Goal: Information Seeking & Learning: Find specific fact

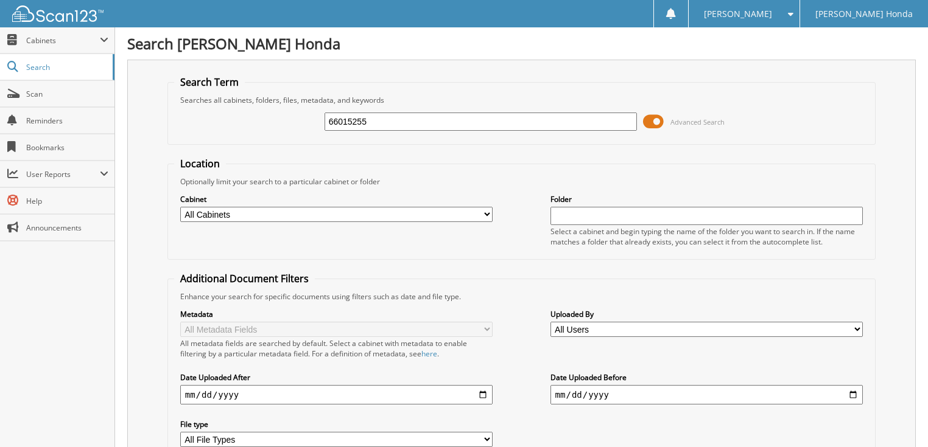
click at [656, 120] on span at bounding box center [653, 122] width 21 height 18
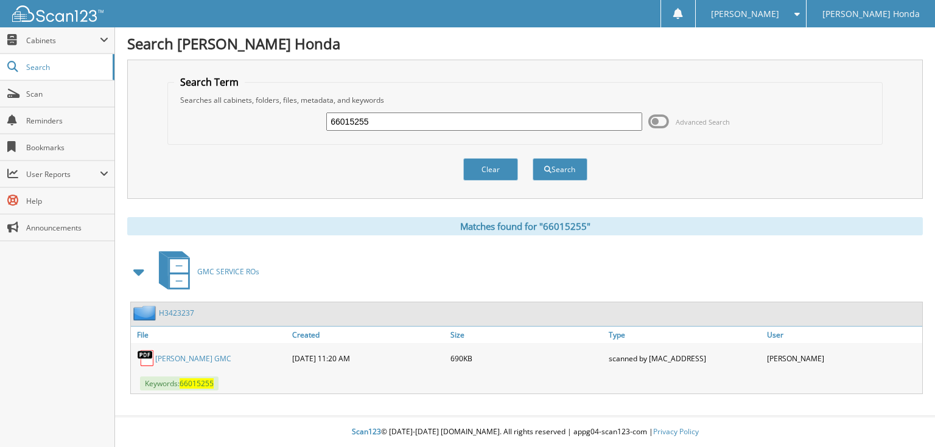
click at [485, 120] on input "66015255" at bounding box center [484, 122] width 316 height 18
type input "660152569"
click at [533, 158] on button "Search" at bounding box center [560, 169] width 55 height 23
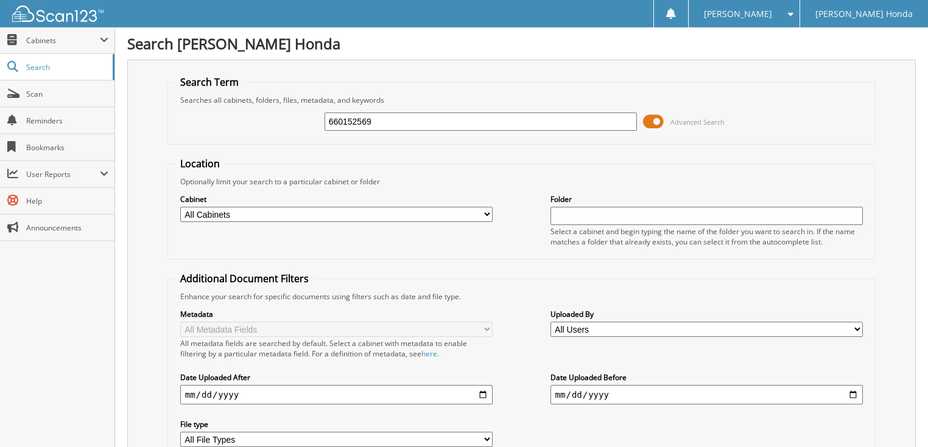
click at [382, 125] on input "660152569" at bounding box center [480, 122] width 313 height 18
type input "66015256"
click at [657, 119] on span at bounding box center [653, 122] width 21 height 18
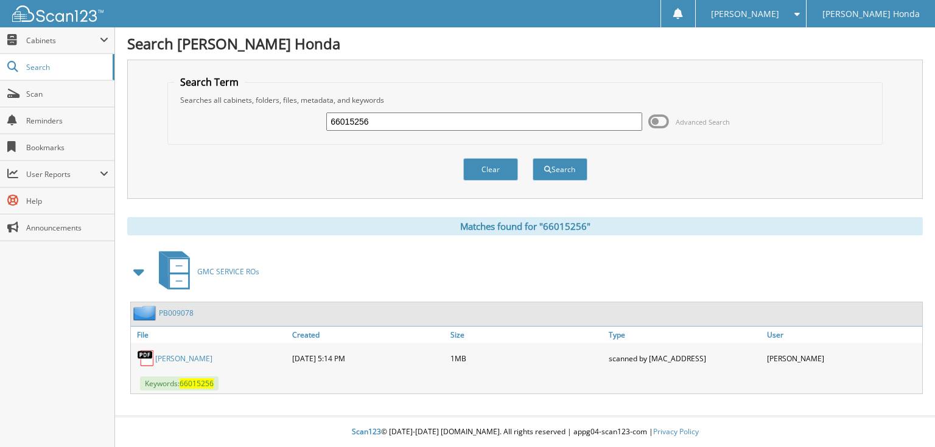
click at [477, 122] on input "66015256" at bounding box center [484, 122] width 316 height 18
type input "66015257"
click at [533, 158] on button "Search" at bounding box center [560, 169] width 55 height 23
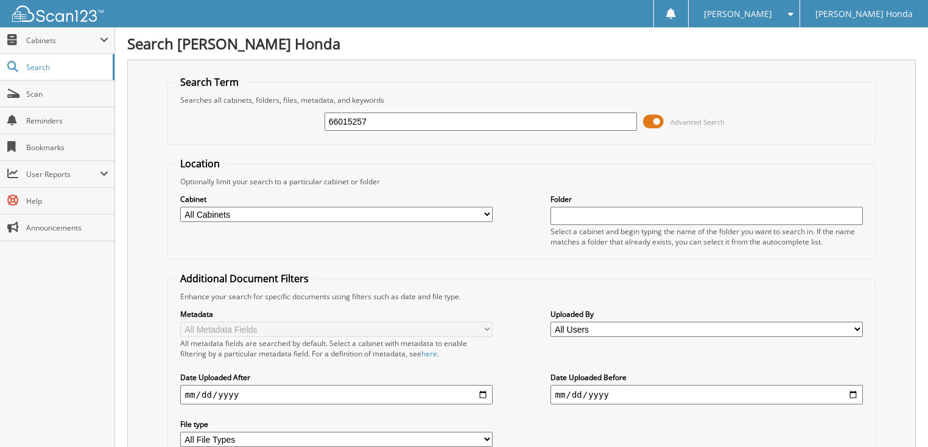
click at [654, 116] on span at bounding box center [653, 122] width 21 height 18
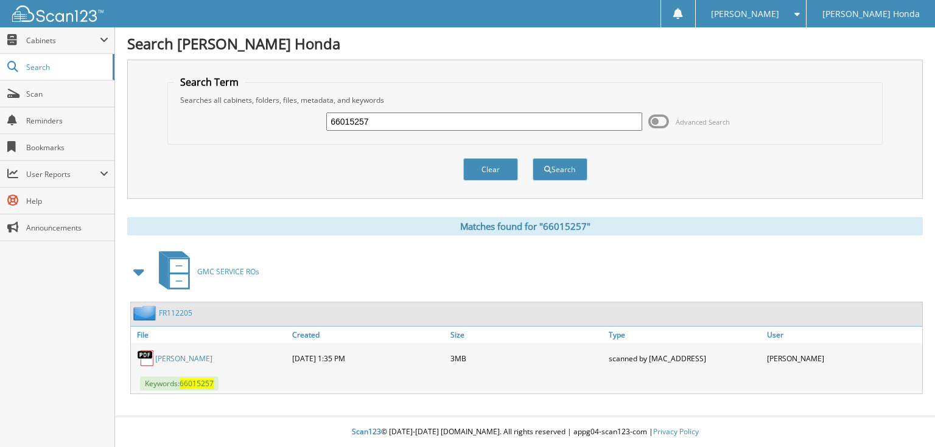
click at [530, 121] on input "66015257" at bounding box center [484, 122] width 316 height 18
type input "66015258"
click at [533, 158] on button "Search" at bounding box center [560, 169] width 55 height 23
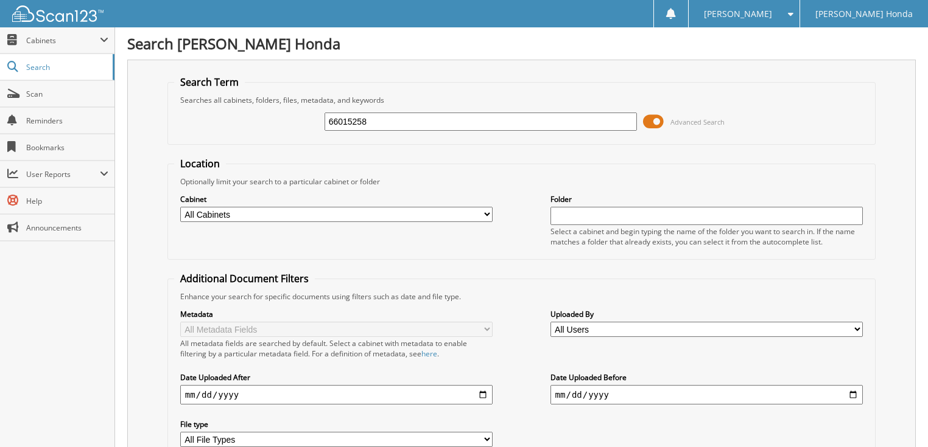
click at [661, 118] on span at bounding box center [653, 122] width 21 height 18
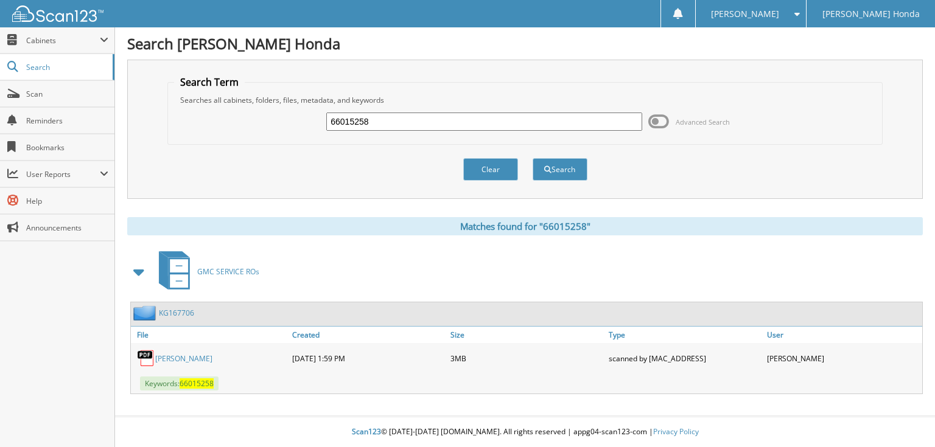
click at [424, 125] on input "66015258" at bounding box center [484, 122] width 316 height 18
type input "66015259"
click at [533, 158] on button "Search" at bounding box center [560, 169] width 55 height 23
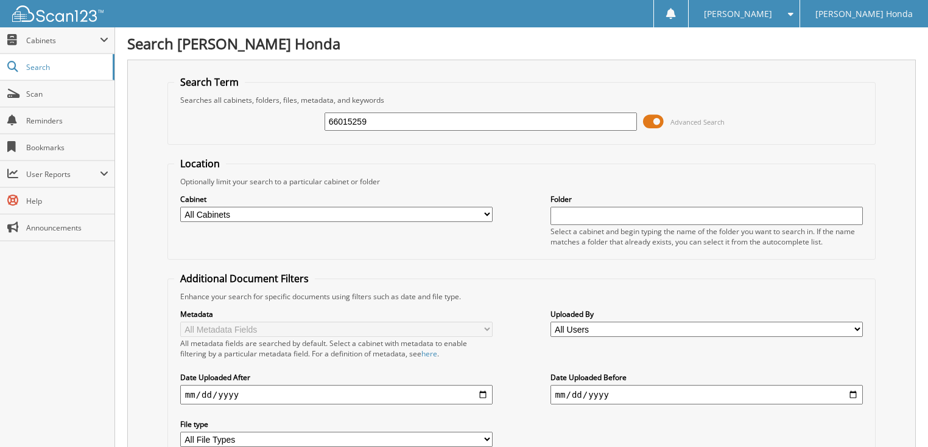
click at [660, 121] on span at bounding box center [653, 122] width 21 height 18
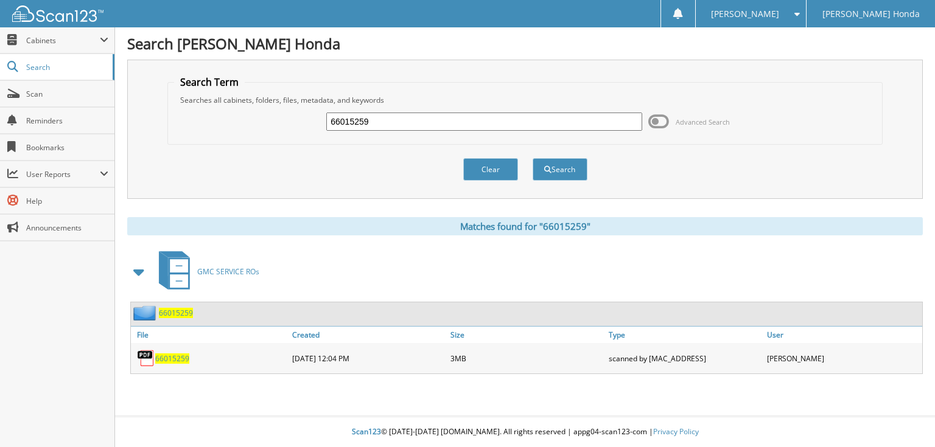
click at [484, 119] on input "66015259" at bounding box center [484, 122] width 316 height 18
type input "66015260"
click at [533, 158] on button "Search" at bounding box center [560, 169] width 55 height 23
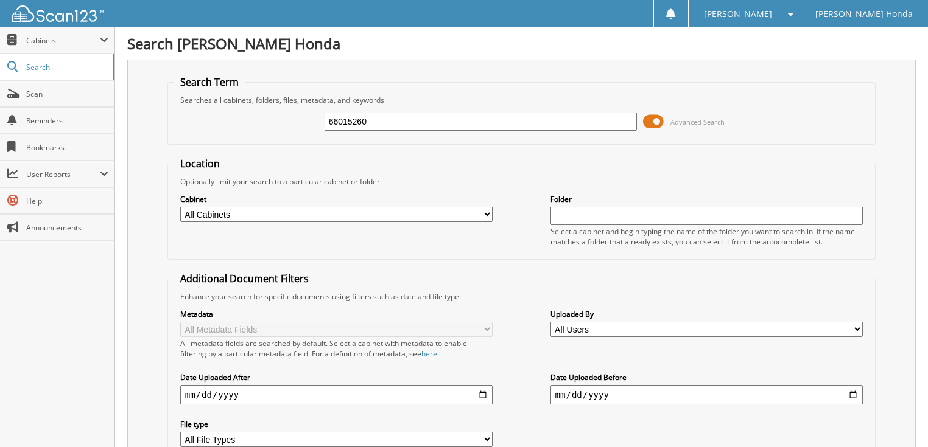
click at [649, 116] on span at bounding box center [653, 122] width 21 height 18
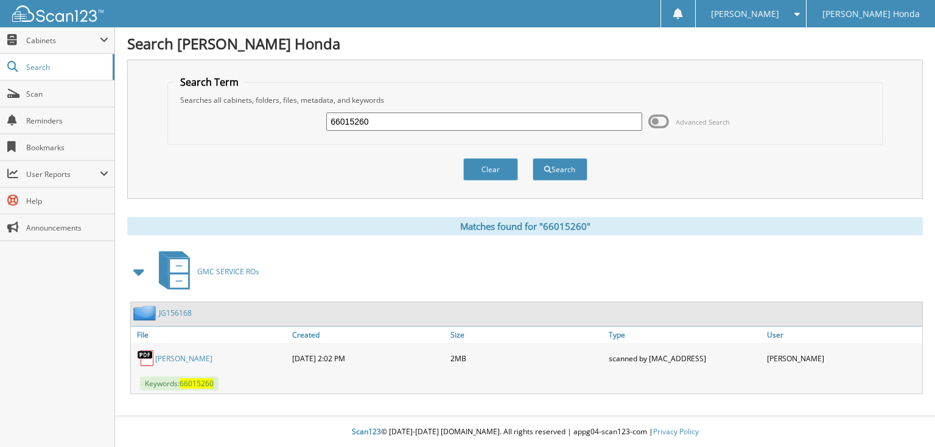
click at [491, 111] on div "66015260" at bounding box center [484, 121] width 316 height 21
click at [426, 123] on input "66015260" at bounding box center [484, 122] width 316 height 18
type input "66015261"
click at [533, 158] on button "Search" at bounding box center [560, 169] width 55 height 23
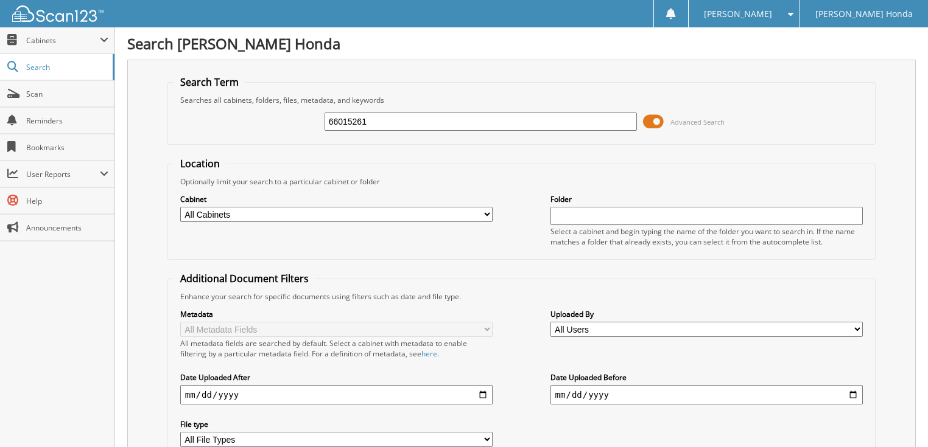
drag, startPoint x: 0, startPoint y: 0, endPoint x: 655, endPoint y: 116, distance: 665.0
click at [655, 116] on span at bounding box center [653, 122] width 21 height 18
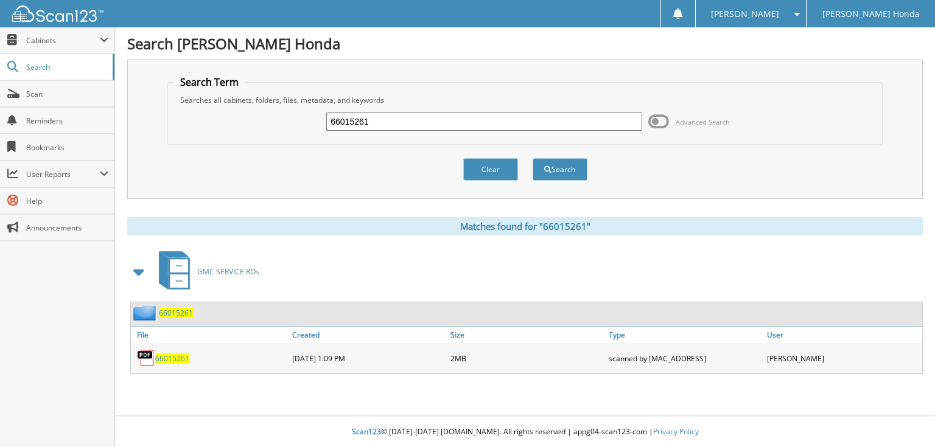
click at [494, 116] on input "66015261" at bounding box center [484, 122] width 316 height 18
type input "66015262"
click at [533, 158] on button "Search" at bounding box center [560, 169] width 55 height 23
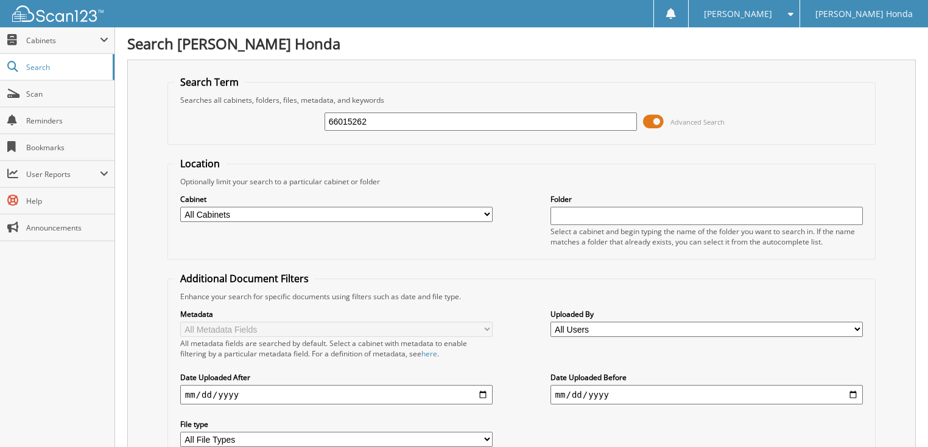
click at [657, 124] on span at bounding box center [653, 122] width 21 height 18
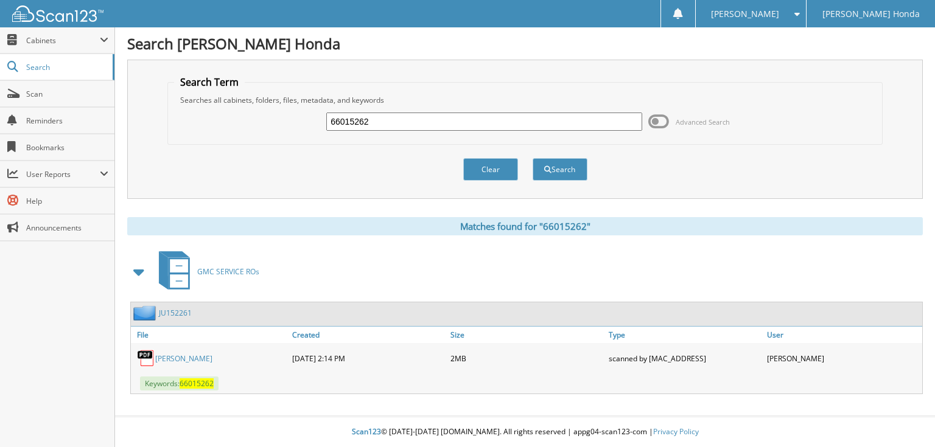
click at [533, 122] on input "66015262" at bounding box center [484, 122] width 316 height 18
type input "66015263"
click at [533, 158] on button "Search" at bounding box center [560, 169] width 55 height 23
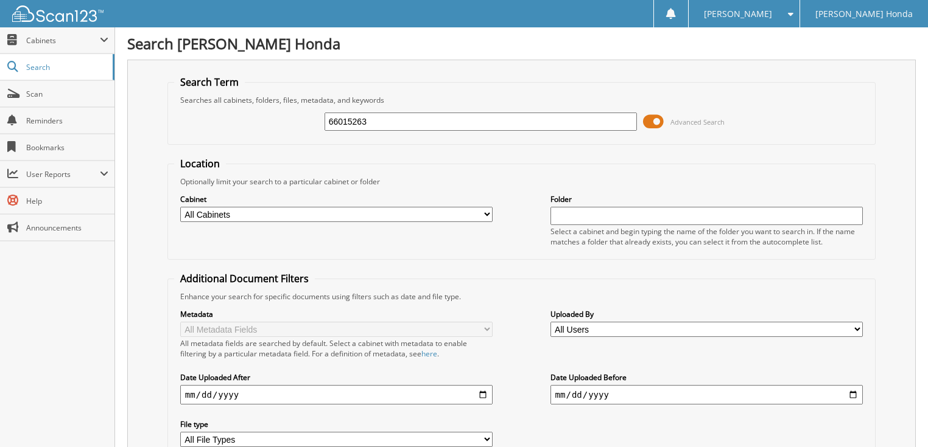
click at [651, 118] on span at bounding box center [653, 122] width 21 height 18
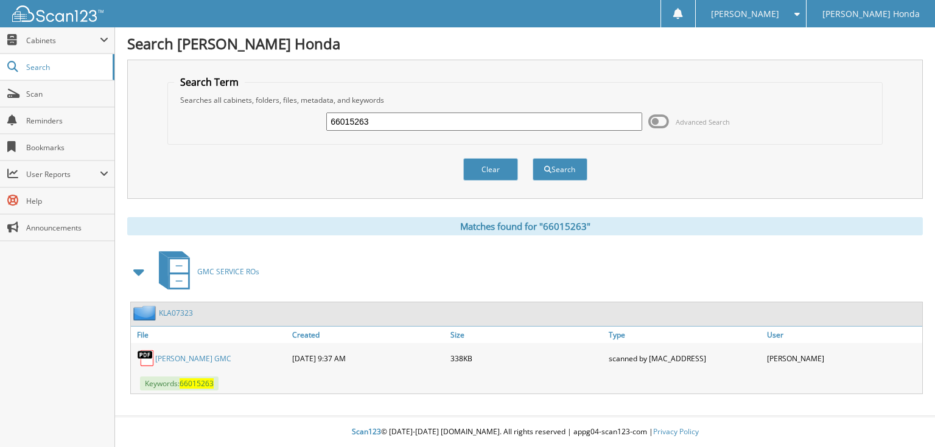
click at [509, 124] on input "66015263" at bounding box center [484, 122] width 316 height 18
type input "66015264"
click at [533, 158] on button "Search" at bounding box center [560, 169] width 55 height 23
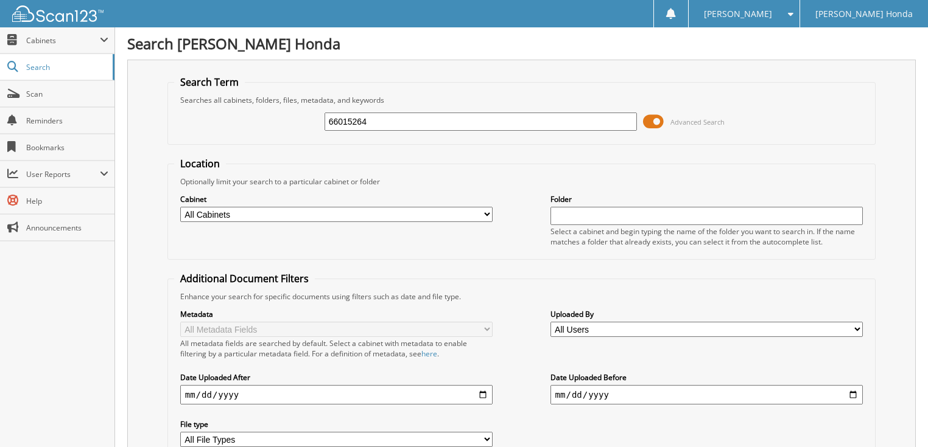
drag, startPoint x: 0, startPoint y: 0, endPoint x: 655, endPoint y: 122, distance: 666.1
click at [655, 122] on span at bounding box center [653, 122] width 21 height 18
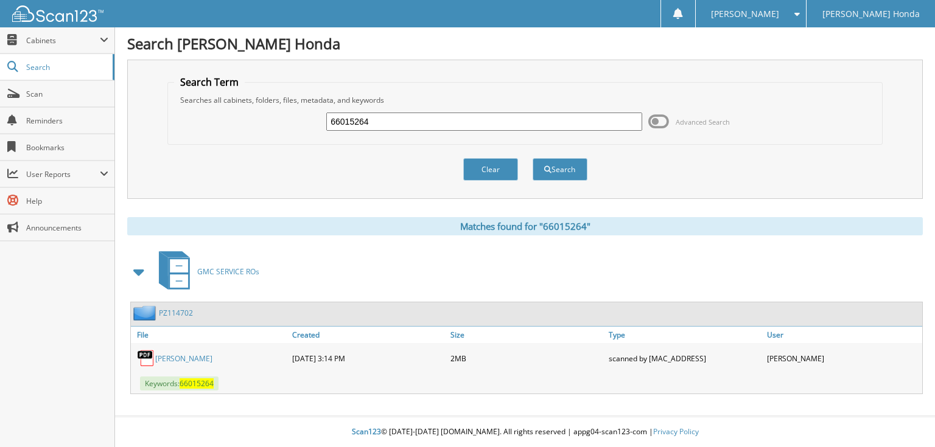
click at [449, 122] on input "66015264" at bounding box center [484, 122] width 316 height 18
type input "66015265"
click at [533, 158] on button "Search" at bounding box center [560, 169] width 55 height 23
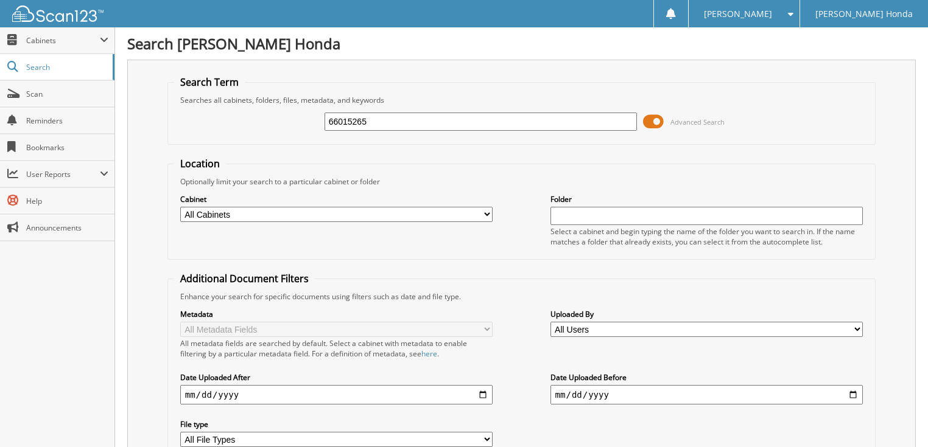
drag, startPoint x: 0, startPoint y: 0, endPoint x: 657, endPoint y: 122, distance: 668.6
click at [660, 123] on span at bounding box center [653, 122] width 21 height 18
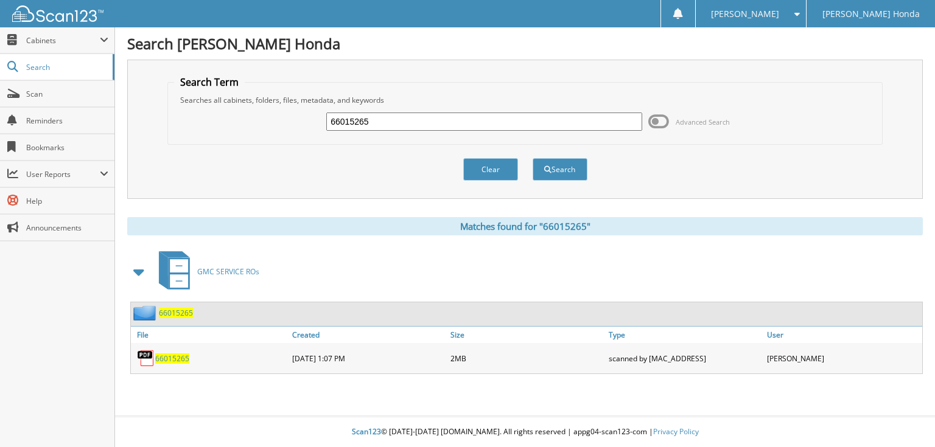
click at [475, 122] on input "66015265" at bounding box center [484, 122] width 316 height 18
type input "66015266"
click at [533, 158] on button "Search" at bounding box center [560, 169] width 55 height 23
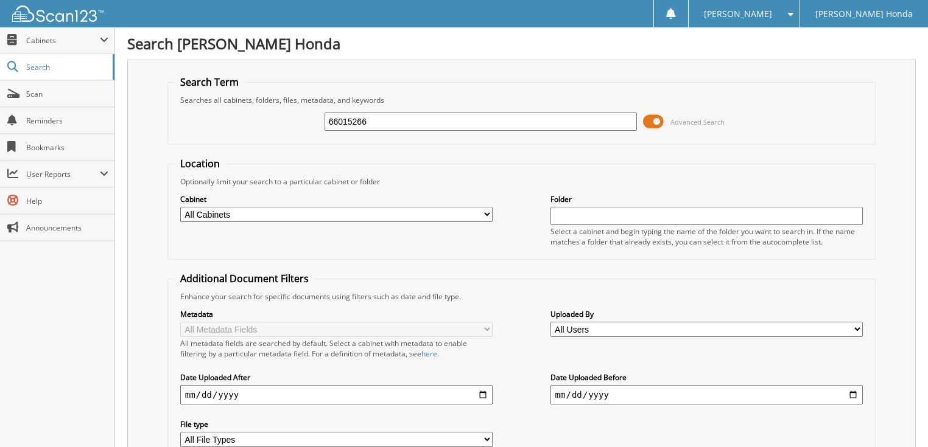
click at [656, 122] on span at bounding box center [653, 122] width 21 height 18
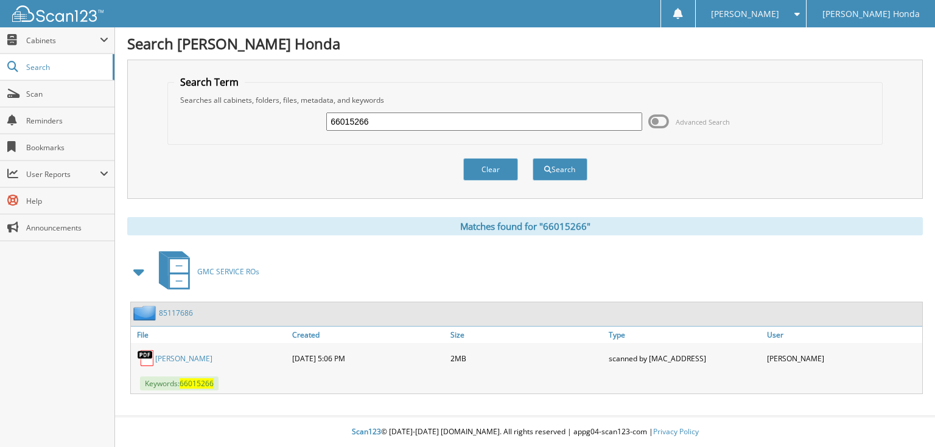
click at [521, 127] on input "66015266" at bounding box center [484, 122] width 316 height 18
type input "66015267"
click at [533, 158] on button "Search" at bounding box center [560, 169] width 55 height 23
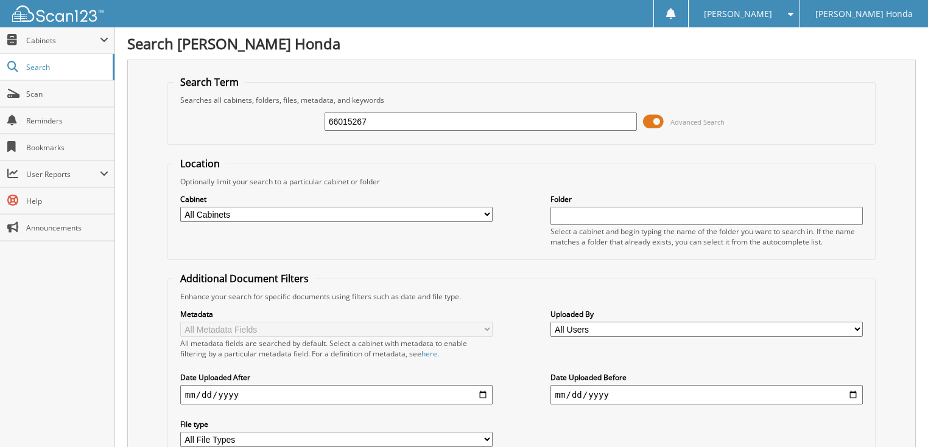
click at [657, 122] on span at bounding box center [653, 122] width 21 height 18
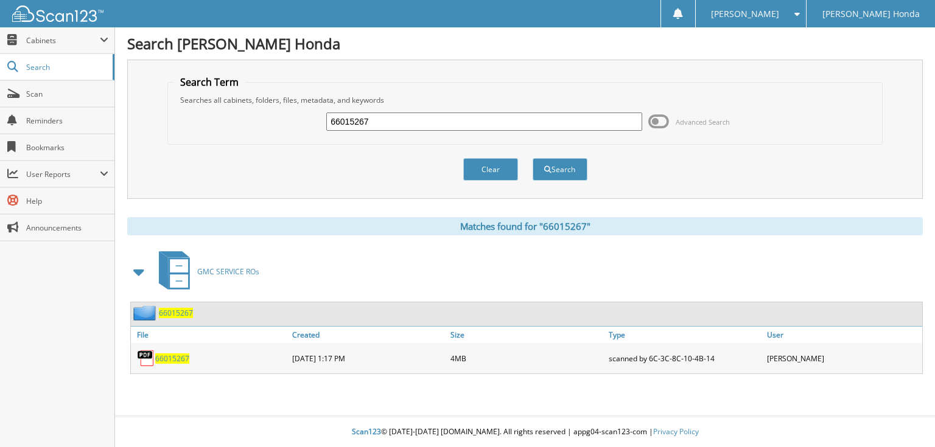
click at [447, 127] on input "66015267" at bounding box center [484, 122] width 316 height 18
type input "66015268"
click at [533, 158] on button "Search" at bounding box center [560, 169] width 55 height 23
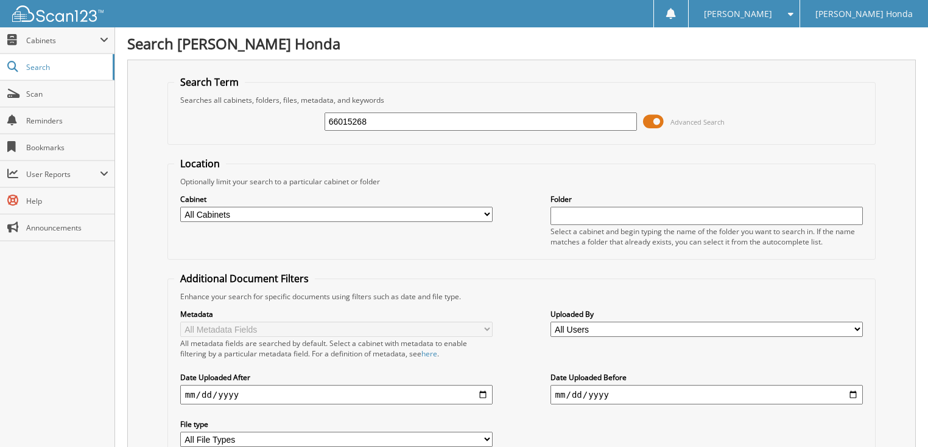
click at [657, 121] on span at bounding box center [653, 122] width 21 height 18
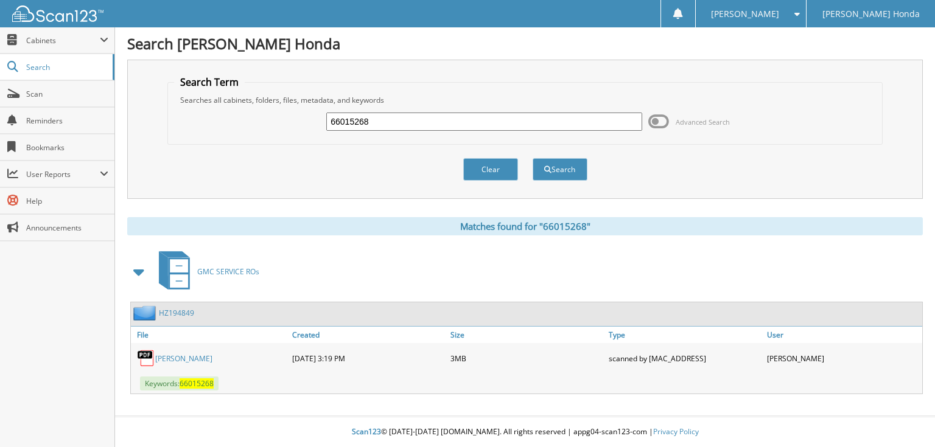
click at [545, 129] on input "66015268" at bounding box center [484, 122] width 316 height 18
type input "66015269"
click at [533, 158] on button "Search" at bounding box center [560, 169] width 55 height 23
click at [444, 127] on input "66015269" at bounding box center [484, 122] width 316 height 18
type input "6601527"
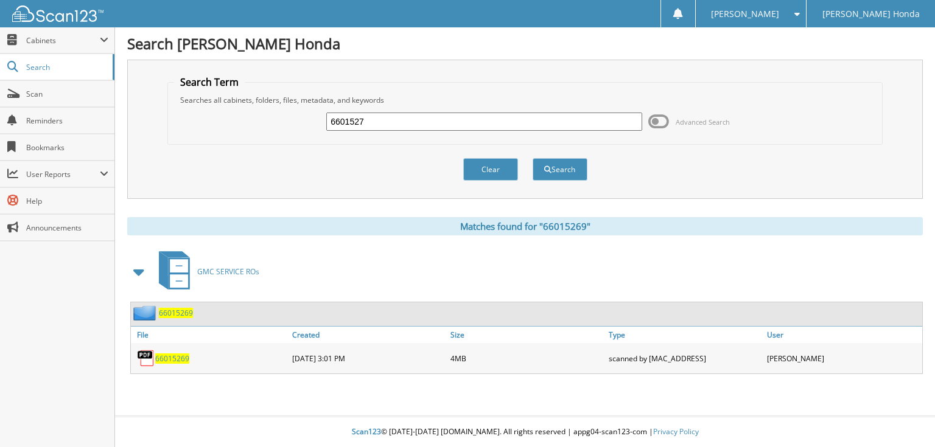
click at [533, 158] on button "Search" at bounding box center [560, 169] width 55 height 23
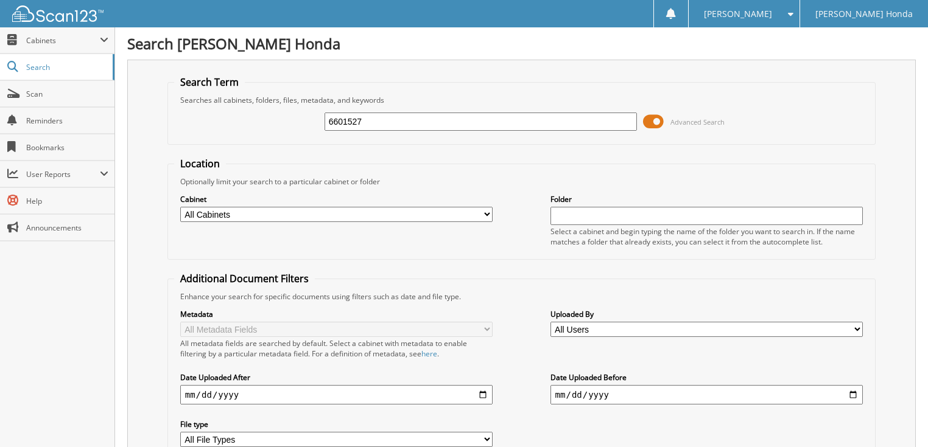
click at [428, 122] on input "6601527" at bounding box center [480, 122] width 313 height 18
type input "66015270"
click at [648, 119] on span at bounding box center [653, 122] width 21 height 18
